Goal: Task Accomplishment & Management: Manage account settings

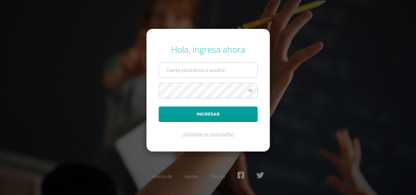
click at [222, 74] on input "text" at bounding box center [208, 70] width 98 height 15
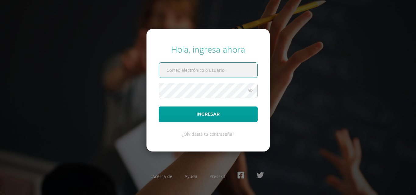
paste input "barrios.dl@continentalamericano.edu.gt"
type input "barrios.dl@continentalamericano.edu.gt"
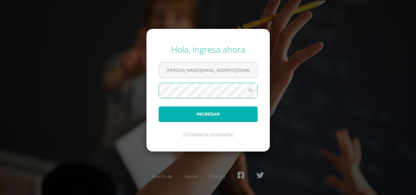
click at [200, 116] on button "Ingresar" at bounding box center [208, 115] width 99 height 16
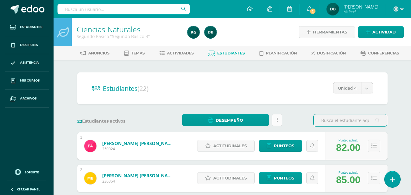
click at [276, 122] on link at bounding box center [277, 120] width 10 height 12
click at [180, 53] on span "Actividades" at bounding box center [180, 53] width 27 height 5
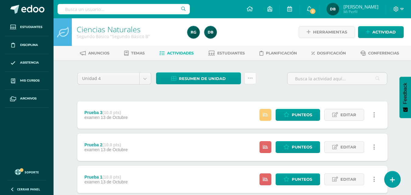
click at [254, 81] on link at bounding box center [250, 78] width 12 height 12
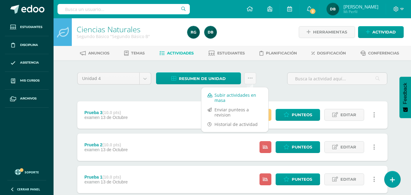
click at [244, 94] on link "Subir actividades en masa" at bounding box center [235, 97] width 67 height 15
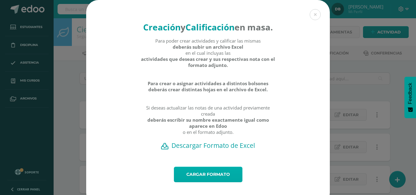
click at [210, 182] on link "Cargar formato" at bounding box center [208, 175] width 69 height 16
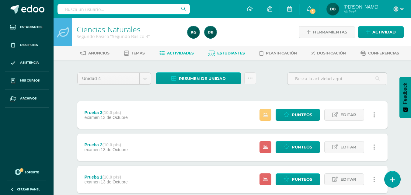
click at [224, 49] on link "Estudiantes" at bounding box center [227, 53] width 37 height 10
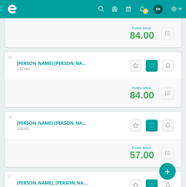
scroll to position [978, 0]
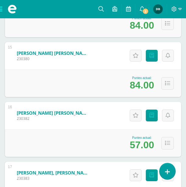
click at [51, 104] on div "Perdomo Lémus, Fredy Giovanni 230382" at bounding box center [51, 115] width 92 height 27
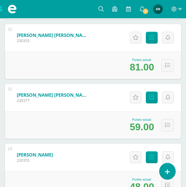
scroll to position [747, 0]
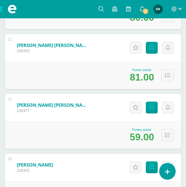
click at [66, 78] on div "Punteo actual: 81.00" at bounding box center [93, 74] width 176 height 27
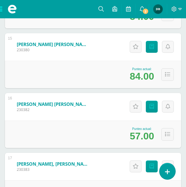
scroll to position [997, 0]
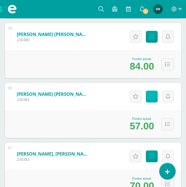
click at [153, 100] on link "Punteos" at bounding box center [152, 96] width 12 height 12
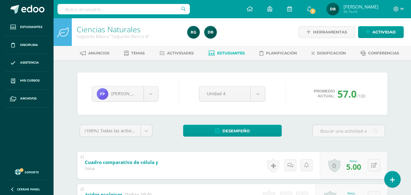
scroll to position [57, 0]
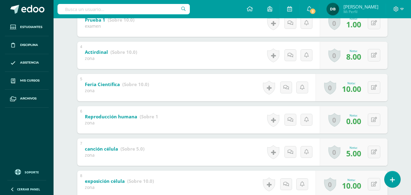
scroll to position [217, 0]
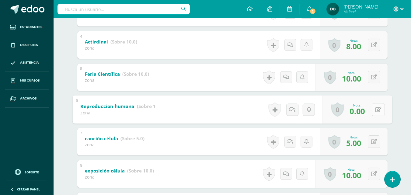
click at [378, 108] on button at bounding box center [378, 109] width 13 height 13
type input "8"
click at [365, 111] on link at bounding box center [362, 111] width 12 height 12
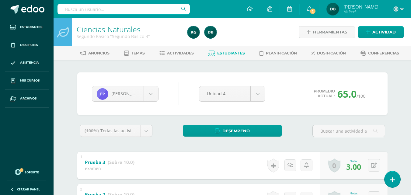
click at [262, 111] on div "Fredy Perdomo Edna Avila María Barrientos Estuardo Brán Emmanuel Cantillo Ronal…" at bounding box center [232, 93] width 311 height 43
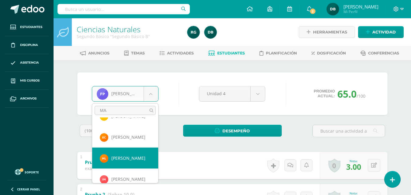
scroll to position [21, 0]
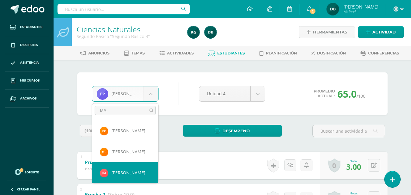
type input "MA"
select select "532"
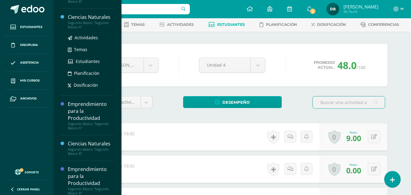
scroll to position [132, 0]
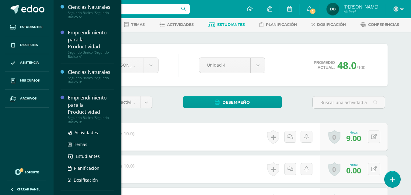
click at [81, 113] on div "Emprendimiento para la Productividad" at bounding box center [91, 104] width 46 height 21
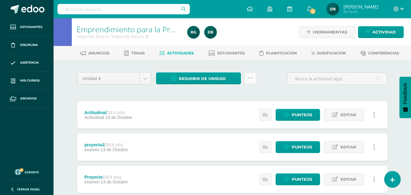
click at [252, 76] on icon at bounding box center [250, 78] width 5 height 5
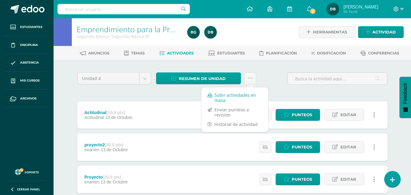
click at [247, 95] on link "Subir actividades en masa" at bounding box center [235, 97] width 67 height 15
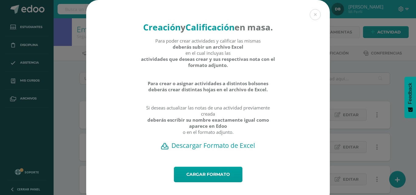
click at [219, 150] on h2 "Descargar Formato de Excel" at bounding box center [208, 145] width 222 height 9
click at [311, 16] on button at bounding box center [315, 14] width 11 height 11
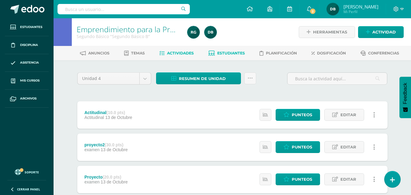
click at [226, 55] on span "Estudiantes" at bounding box center [231, 53] width 28 height 5
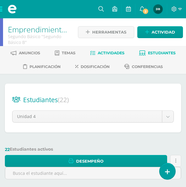
drag, startPoint x: 111, startPoint y: 86, endPoint x: 114, endPoint y: 58, distance: 28.6
click at [114, 58] on div "Emprendimiento para la Productividad Segundo Básico "Segundo Básico B" Herramie…" at bounding box center [93, 106] width 186 height 176
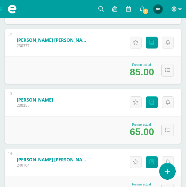
scroll to position [823, 0]
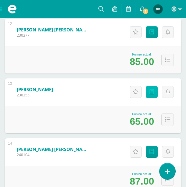
click at [151, 92] on icon at bounding box center [151, 91] width 5 height 5
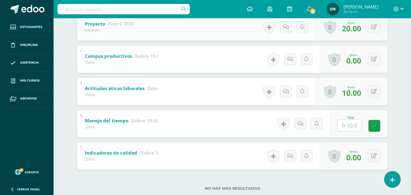
scroll to position [213, 0]
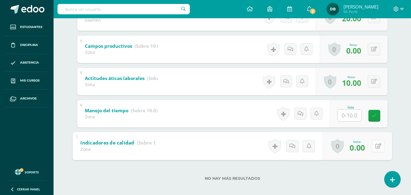
click at [377, 145] on button at bounding box center [378, 146] width 13 height 13
type input "10"
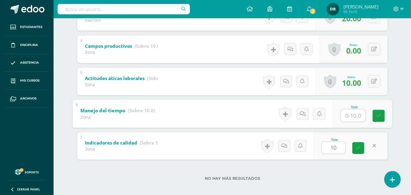
click at [348, 110] on input "text" at bounding box center [353, 115] width 24 height 12
type input "0"
click at [376, 113] on icon at bounding box center [378, 115] width 5 height 5
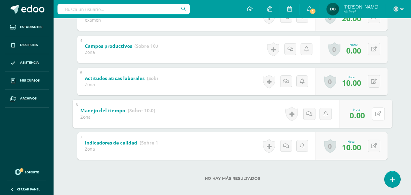
drag, startPoint x: 376, startPoint y: 113, endPoint x: 405, endPoint y: 135, distance: 36.0
click at [405, 135] on div "Emprendimiento para la Productividad Segundo Básico "Segundo Básico B" Herramie…" at bounding box center [233, 2] width 358 height 395
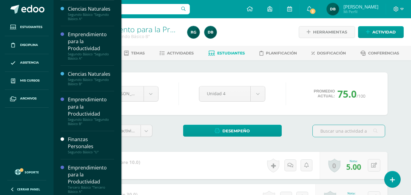
scroll to position [174, 0]
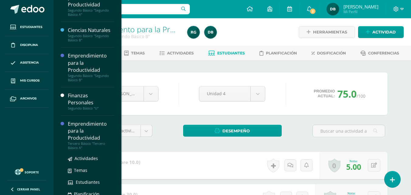
click at [78, 126] on div "Emprendimiento para la Productividad" at bounding box center [91, 131] width 46 height 21
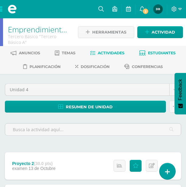
click at [155, 52] on span "Estudiantes" at bounding box center [162, 53] width 28 height 5
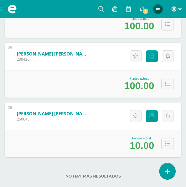
scroll to position [1762, 0]
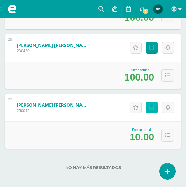
click at [152, 109] on icon at bounding box center [151, 107] width 5 height 5
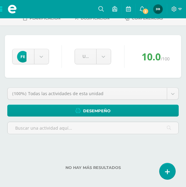
scroll to position [48, 0]
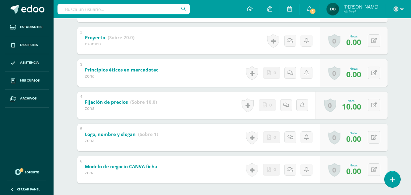
scroll to position [177, 0]
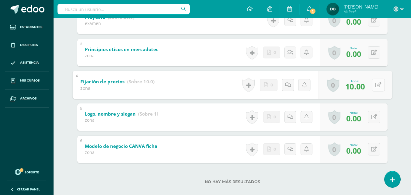
click at [379, 84] on button at bounding box center [378, 85] width 13 height 13
type input "0"
click at [364, 87] on icon at bounding box center [362, 86] width 5 height 5
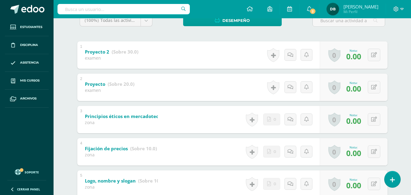
scroll to position [0, 0]
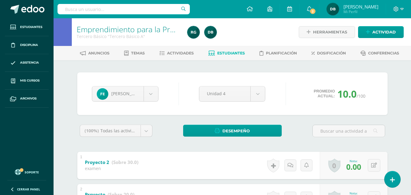
click at [238, 53] on span "Estudiantes" at bounding box center [231, 53] width 28 height 5
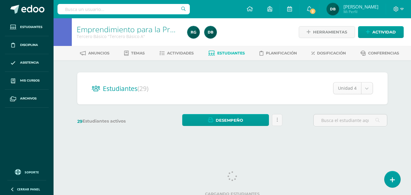
click at [365, 90] on body "Estudiantes Disciplina Asistencia Mis cursos Archivos Soporte Ayuda Reportar un…" at bounding box center [205, 72] width 411 height 145
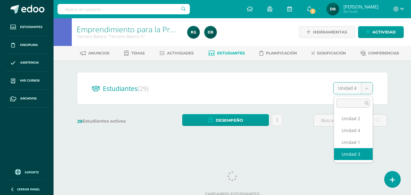
select select "/dashboard/teacher/section/2026/students/?unit=91622"
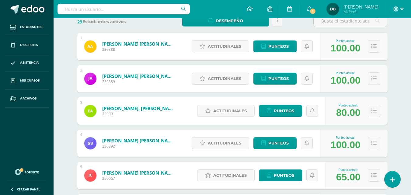
scroll to position [142, 0]
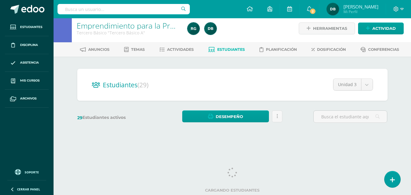
click at [273, 129] on div "Estudiantes (29) Unidad 3 Unidad 2 Unidad 4 Unidad 1 Unidad 3 29 Estudiantes ac…" at bounding box center [232, 99] width 335 height 84
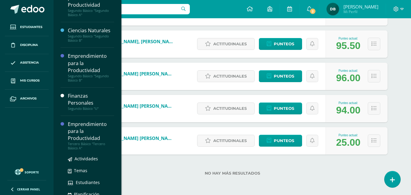
scroll to position [235, 0]
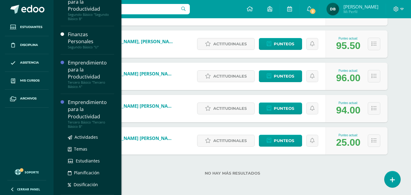
click at [76, 111] on div "Emprendimiento para la Productividad" at bounding box center [91, 109] width 46 height 21
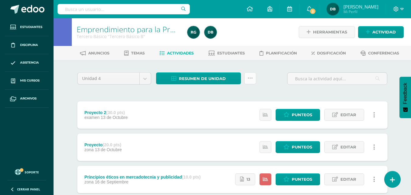
click at [251, 80] on icon at bounding box center [250, 78] width 5 height 5
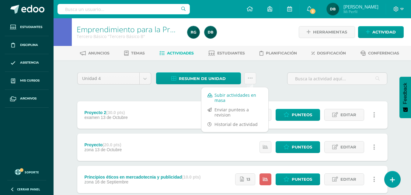
click at [238, 93] on link "Subir actividades en masa" at bounding box center [235, 97] width 67 height 15
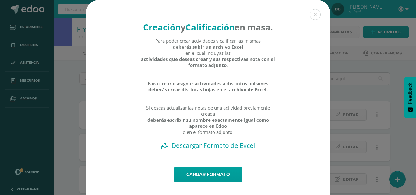
click at [213, 150] on h2 "Descargar Formato de Excel" at bounding box center [208, 145] width 222 height 9
click at [315, 14] on button at bounding box center [315, 14] width 11 height 11
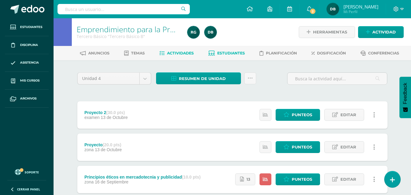
click at [236, 52] on span "Estudiantes" at bounding box center [231, 53] width 28 height 5
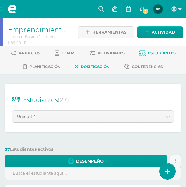
click at [97, 67] on span "Dosificación" at bounding box center [95, 66] width 29 height 5
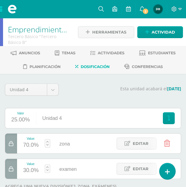
drag, startPoint x: 4, startPoint y: 98, endPoint x: 8, endPoint y: 108, distance: 10.4
click at [8, 108] on div "Unidad 4 Unidad 1 Unidad 2 Unidad 3 Unidad 4 Esta unidad acabará el 15/10/2025 …" at bounding box center [93, 154] width 176 height 143
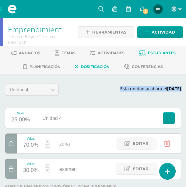
click at [161, 52] on span "Estudiantes" at bounding box center [162, 53] width 28 height 5
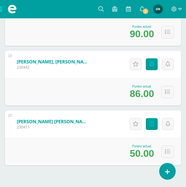
scroll to position [1223, 0]
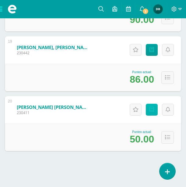
click at [150, 111] on icon at bounding box center [151, 109] width 5 height 5
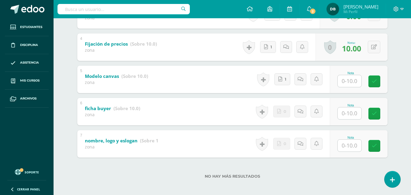
scroll to position [218, 0]
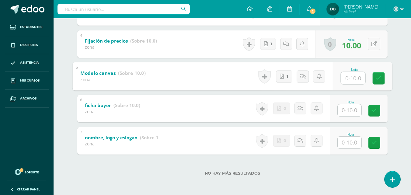
click at [186, 77] on input "text" at bounding box center [353, 78] width 24 height 12
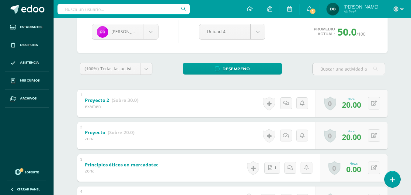
scroll to position [113, 0]
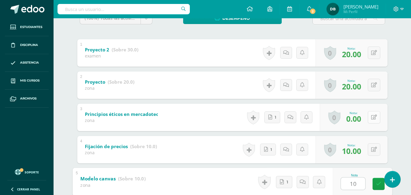
type input "10"
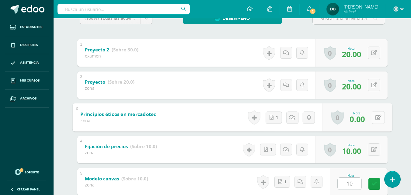
click at [186, 120] on icon at bounding box center [378, 117] width 6 height 5
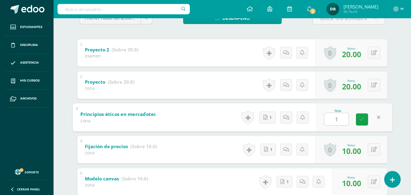
type input "10"
click at [186, 121] on link at bounding box center [362, 119] width 12 height 12
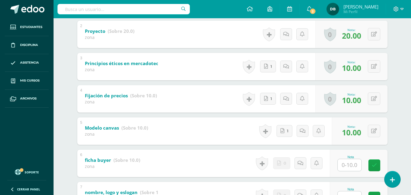
scroll to position [218, 0]
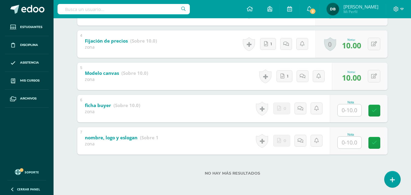
click at [186, 111] on input "text" at bounding box center [350, 110] width 24 height 12
type input "0"
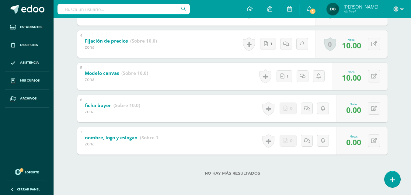
scroll to position [0, 0]
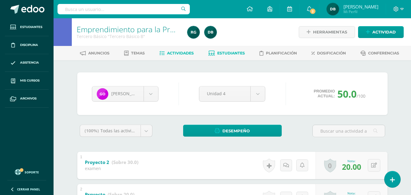
click at [186, 55] on span "Actividades" at bounding box center [180, 53] width 27 height 5
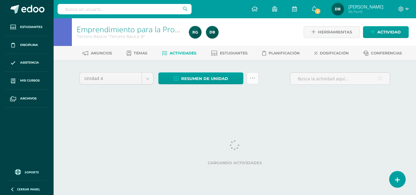
click at [255, 78] on icon at bounding box center [252, 78] width 5 height 5
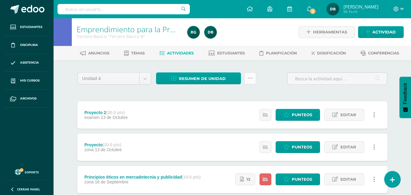
click at [252, 80] on icon at bounding box center [250, 78] width 5 height 5
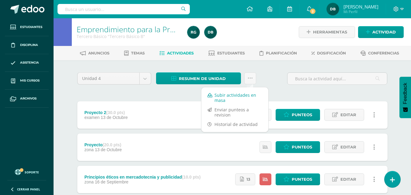
click at [244, 96] on link "Subir actividades en masa" at bounding box center [235, 97] width 67 height 15
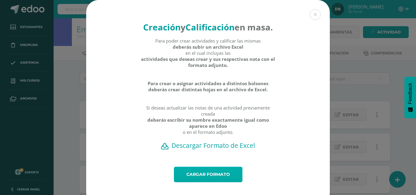
click at [211, 182] on link "Cargar formato" at bounding box center [208, 175] width 69 height 16
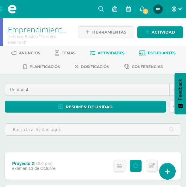
click at [151, 52] on span "Estudiantes" at bounding box center [162, 53] width 28 height 5
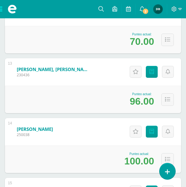
scroll to position [632, 0]
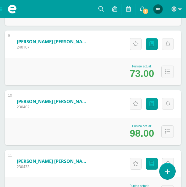
drag, startPoint x: 127, startPoint y: 100, endPoint x: 127, endPoint y: 90, distance: 9.7
click at [127, 90] on div "Actitudinales Punteos" at bounding box center [151, 103] width 61 height 27
click at [157, 108] on link "Punteos" at bounding box center [152, 104] width 12 height 12
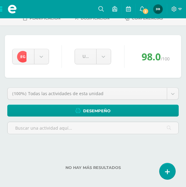
scroll to position [48, 0]
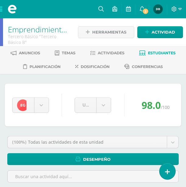
click at [3, 12] on span at bounding box center [12, 9] width 24 height 18
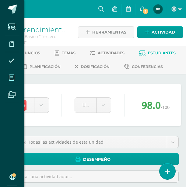
click at [13, 79] on icon at bounding box center [11, 78] width 5 height 6
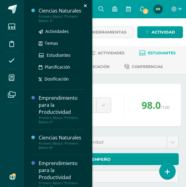
click at [51, 13] on div "Ciencias Naturales" at bounding box center [62, 10] width 46 height 7
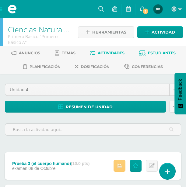
click at [168, 48] on link "Estudiantes" at bounding box center [157, 53] width 37 height 10
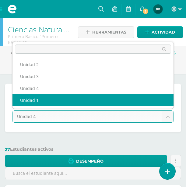
select select "/dashboard/teacher/section/1960/students/?unit=91156"
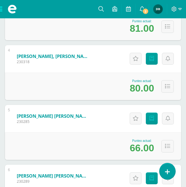
scroll to position [365, 0]
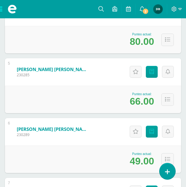
drag, startPoint x: 24, startPoint y: 97, endPoint x: 27, endPoint y: 86, distance: 11.4
click at [27, 86] on div "Punteo actual: 66.00" at bounding box center [93, 99] width 176 height 27
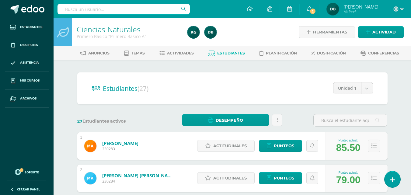
scroll to position [30, 0]
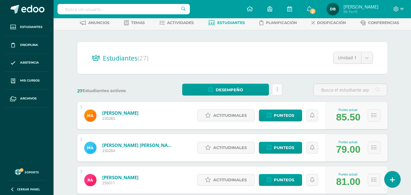
click at [190, 85] on link at bounding box center [277, 90] width 10 height 12
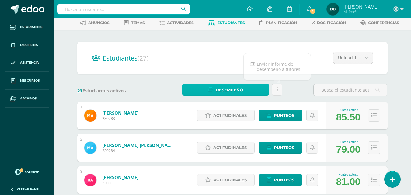
click at [190, 90] on link "Desempeño" at bounding box center [225, 90] width 87 height 12
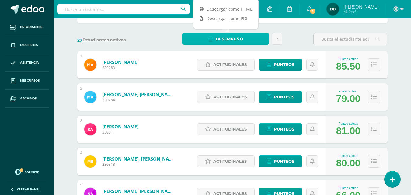
scroll to position [0, 0]
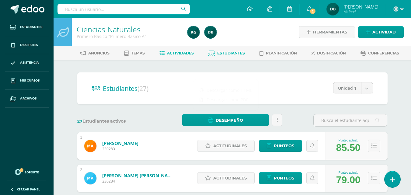
click at [190, 52] on span "Actividades" at bounding box center [180, 53] width 27 height 5
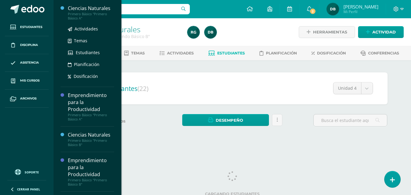
click at [88, 10] on div "Ciencias Naturales" at bounding box center [91, 8] width 46 height 7
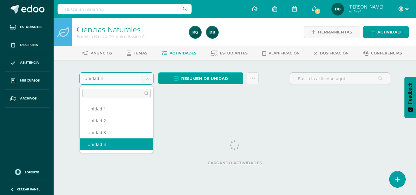
click at [149, 78] on body "Estudiantes Disciplina Asistencia Mis cursos Archivos Soporte Ayuda Reportar un…" at bounding box center [208, 57] width 416 height 114
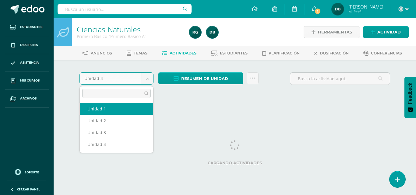
select select "Unidad 1"
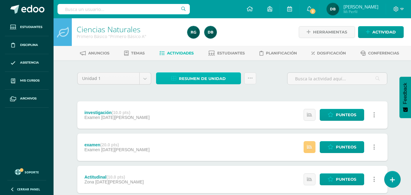
click at [230, 78] on link "Resumen de unidad" at bounding box center [198, 78] width 85 height 12
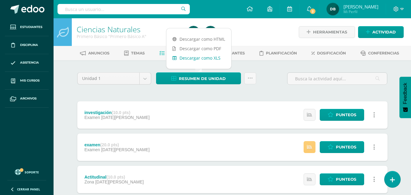
click at [213, 58] on link "Descargar como XLS" at bounding box center [199, 57] width 65 height 9
